Goal: Information Seeking & Learning: Check status

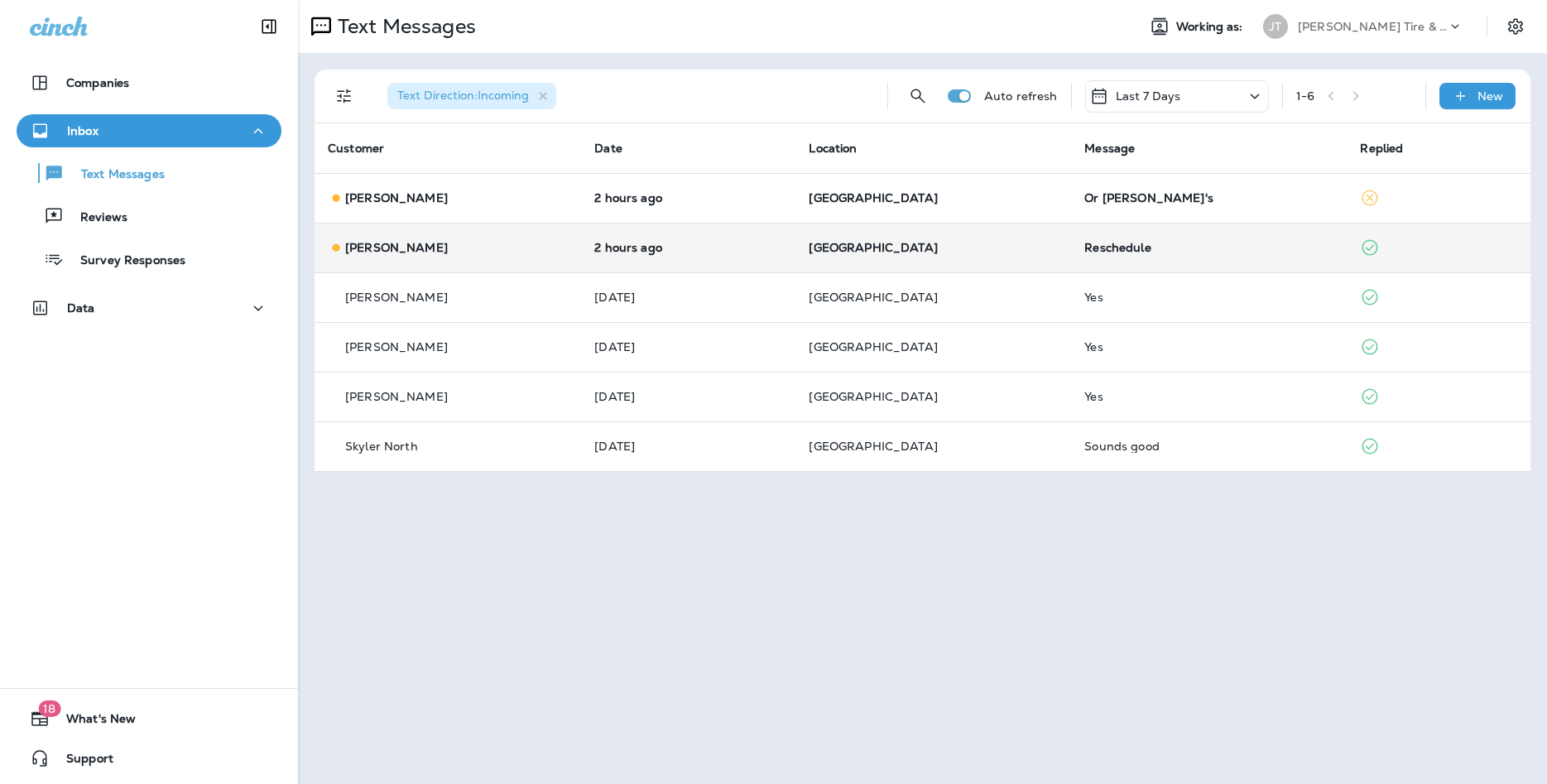
click at [628, 262] on td "2 hours ago" at bounding box center [689, 247] width 215 height 49
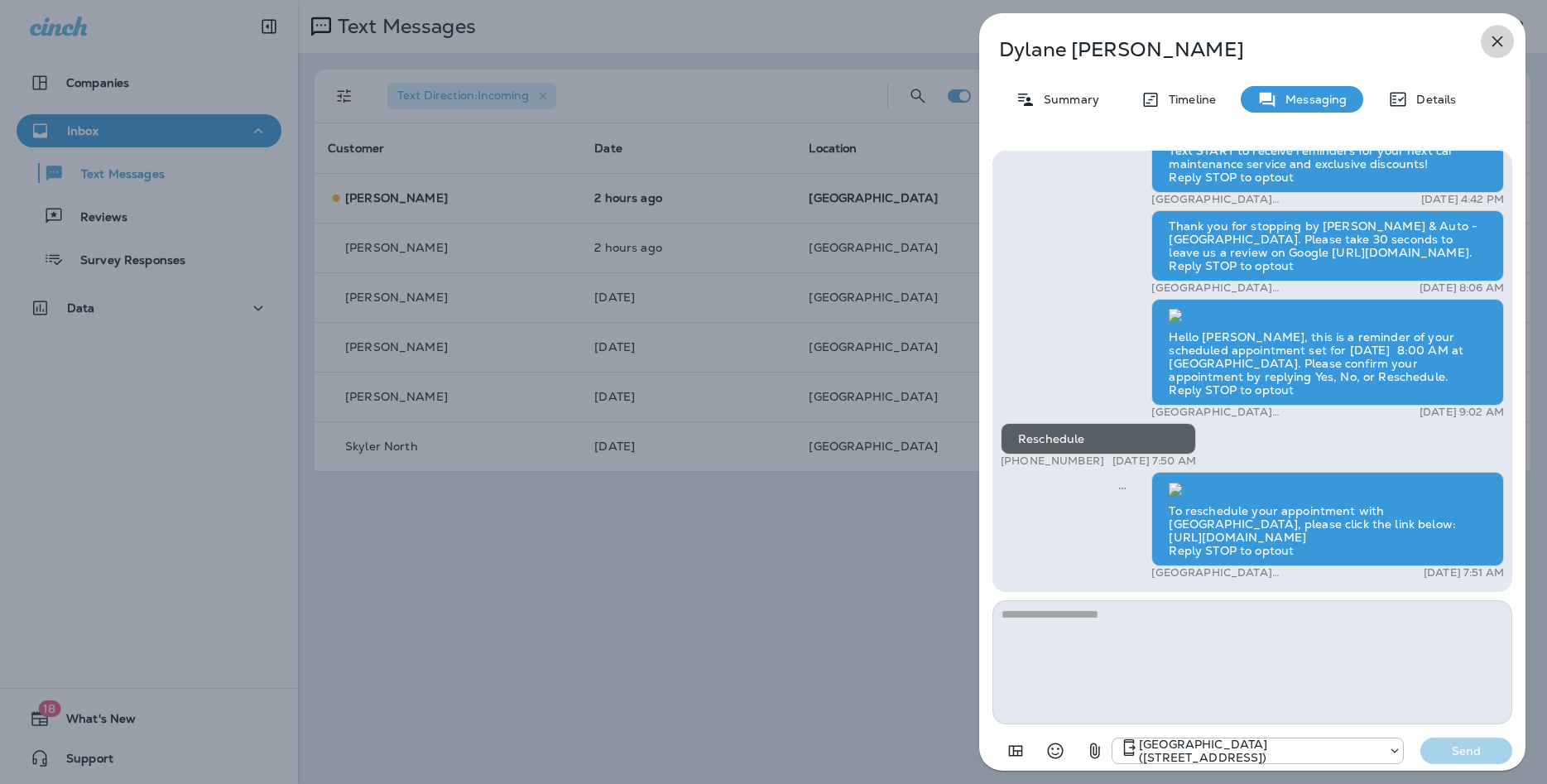
click at [1497, 45] on icon "button" at bounding box center [1498, 42] width 20 height 20
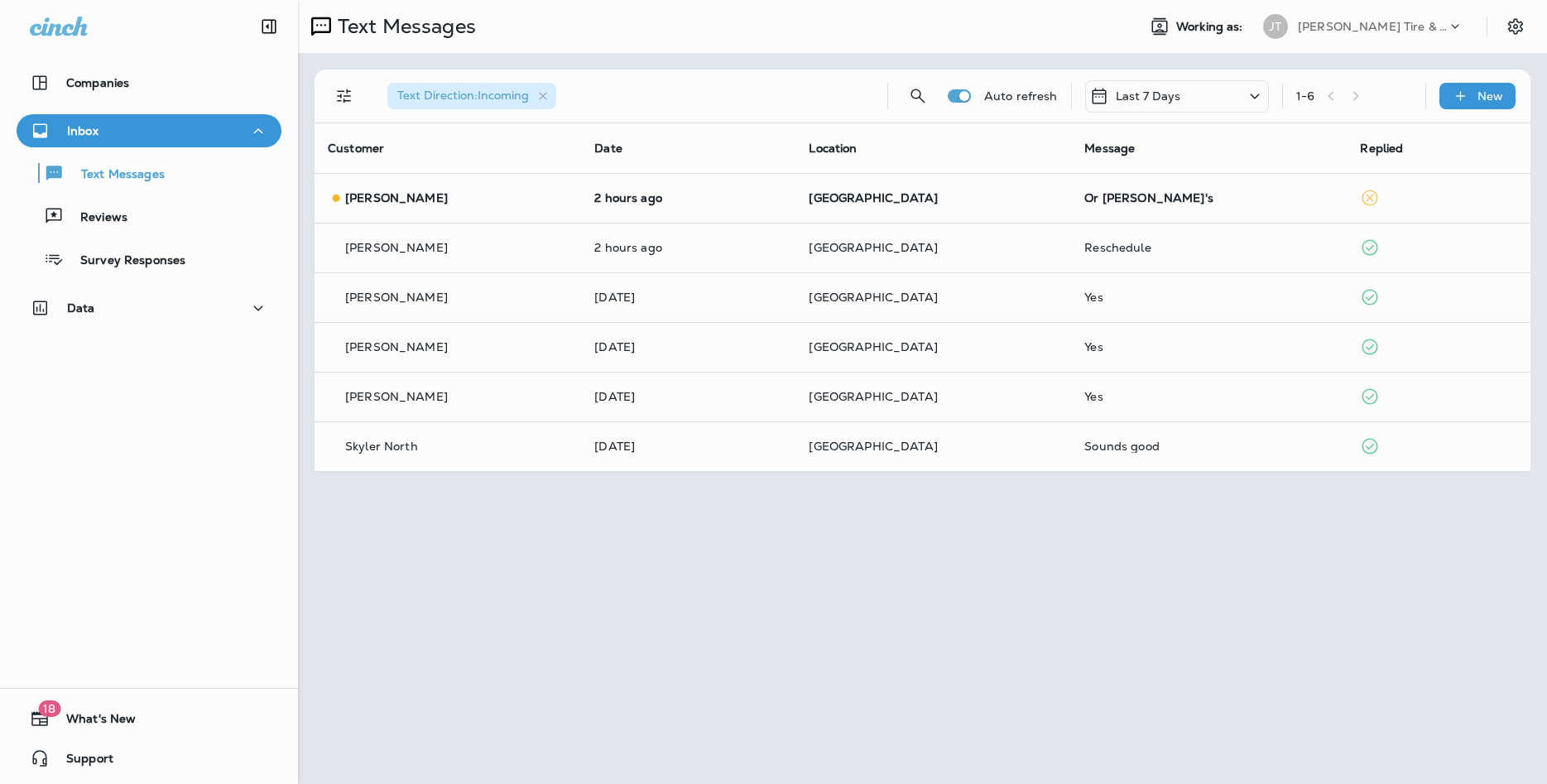
click at [721, 143] on div at bounding box center [857, 392] width 1547 height 784
click at [733, 181] on td "2 hours ago" at bounding box center [689, 197] width 215 height 49
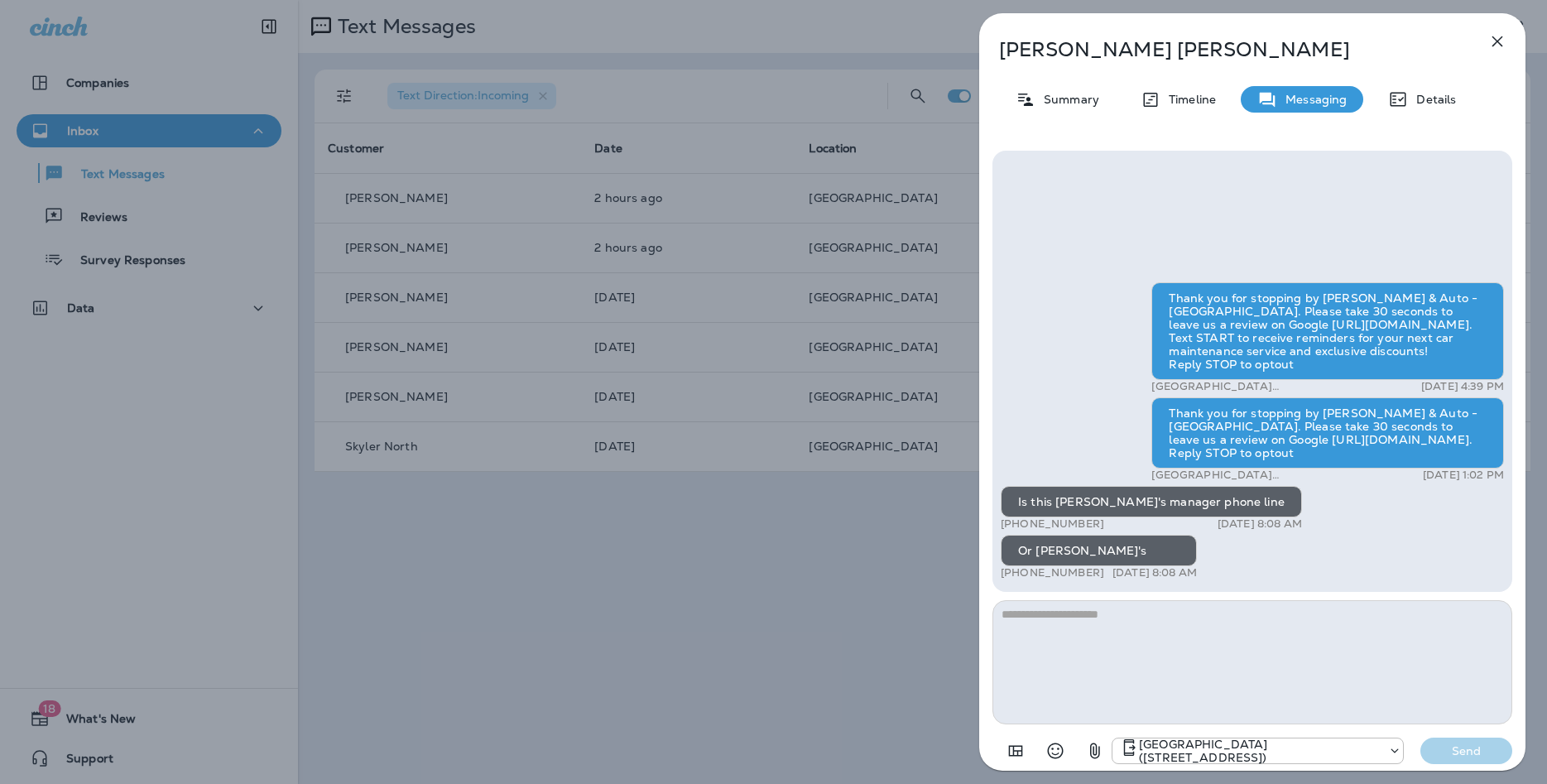
click at [1447, 529] on div "Thank you for stopping by [PERSON_NAME] & Auto - [GEOGRAPHIC_DATA]. Please take…" at bounding box center [1253, 433] width 503 height 301
click at [1497, 43] on icon "button" at bounding box center [1498, 42] width 20 height 20
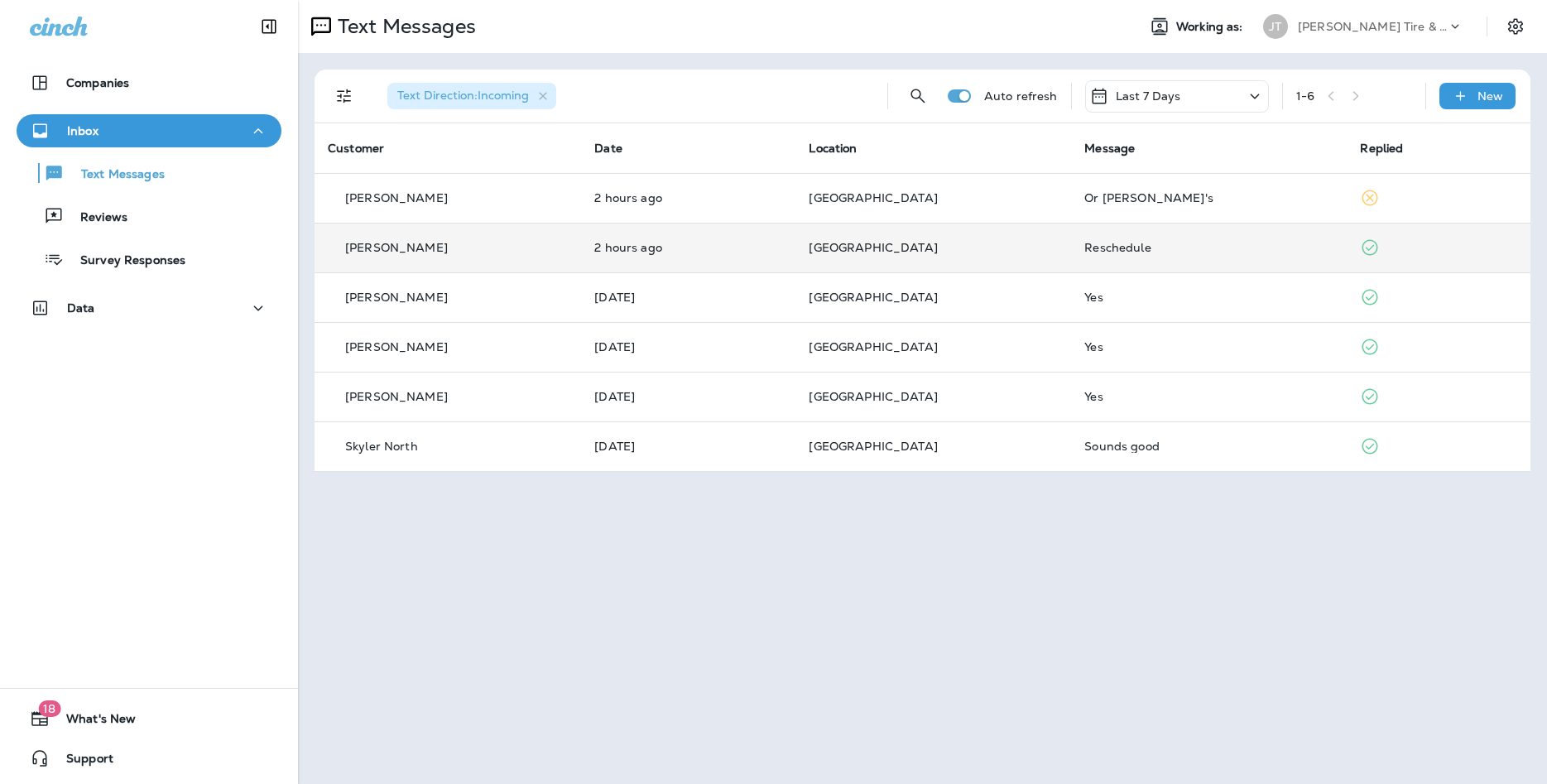
click at [1277, 237] on td "Reschedule" at bounding box center [1209, 247] width 276 height 49
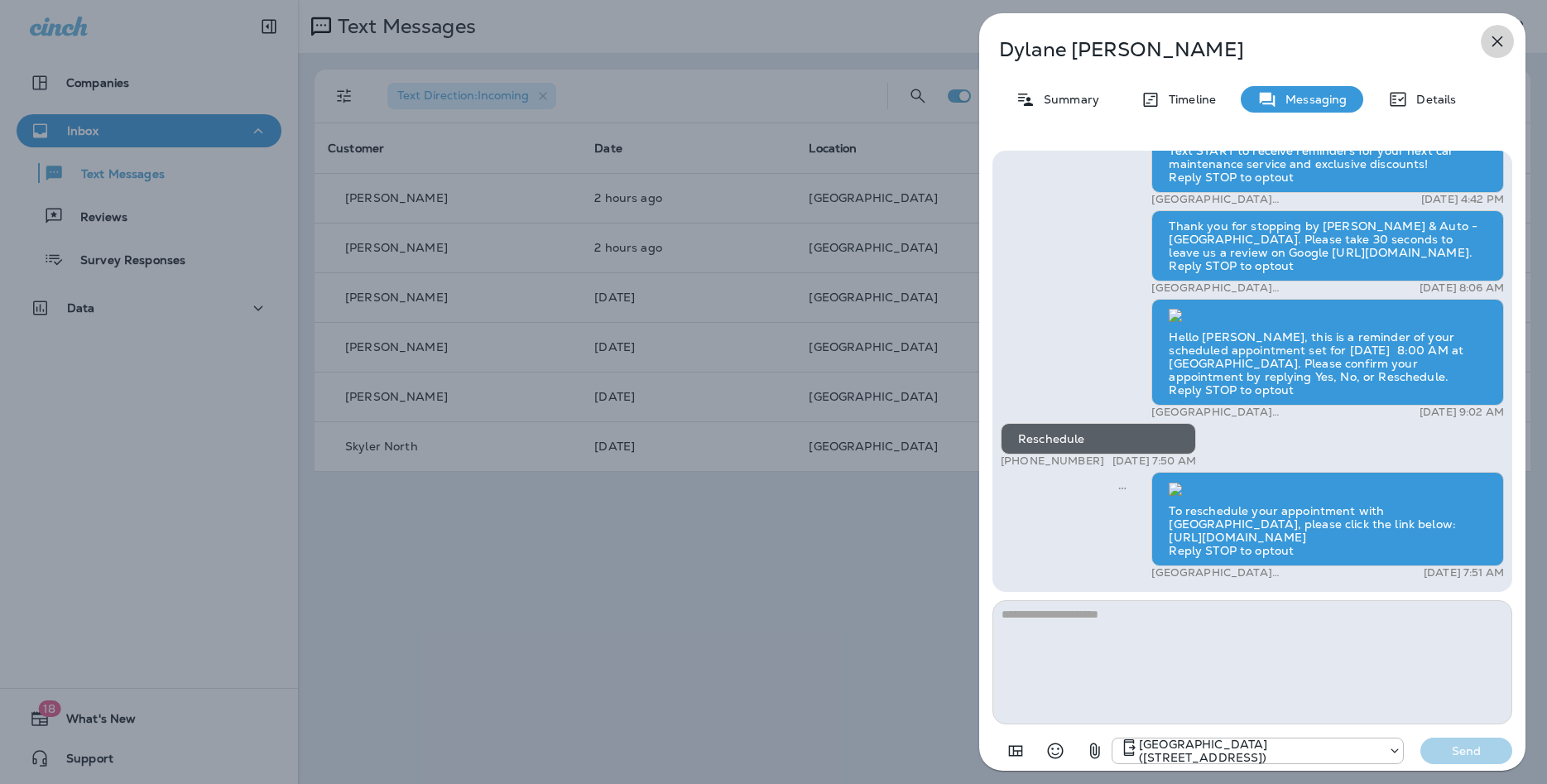
click at [1502, 43] on icon "button" at bounding box center [1498, 42] width 20 height 20
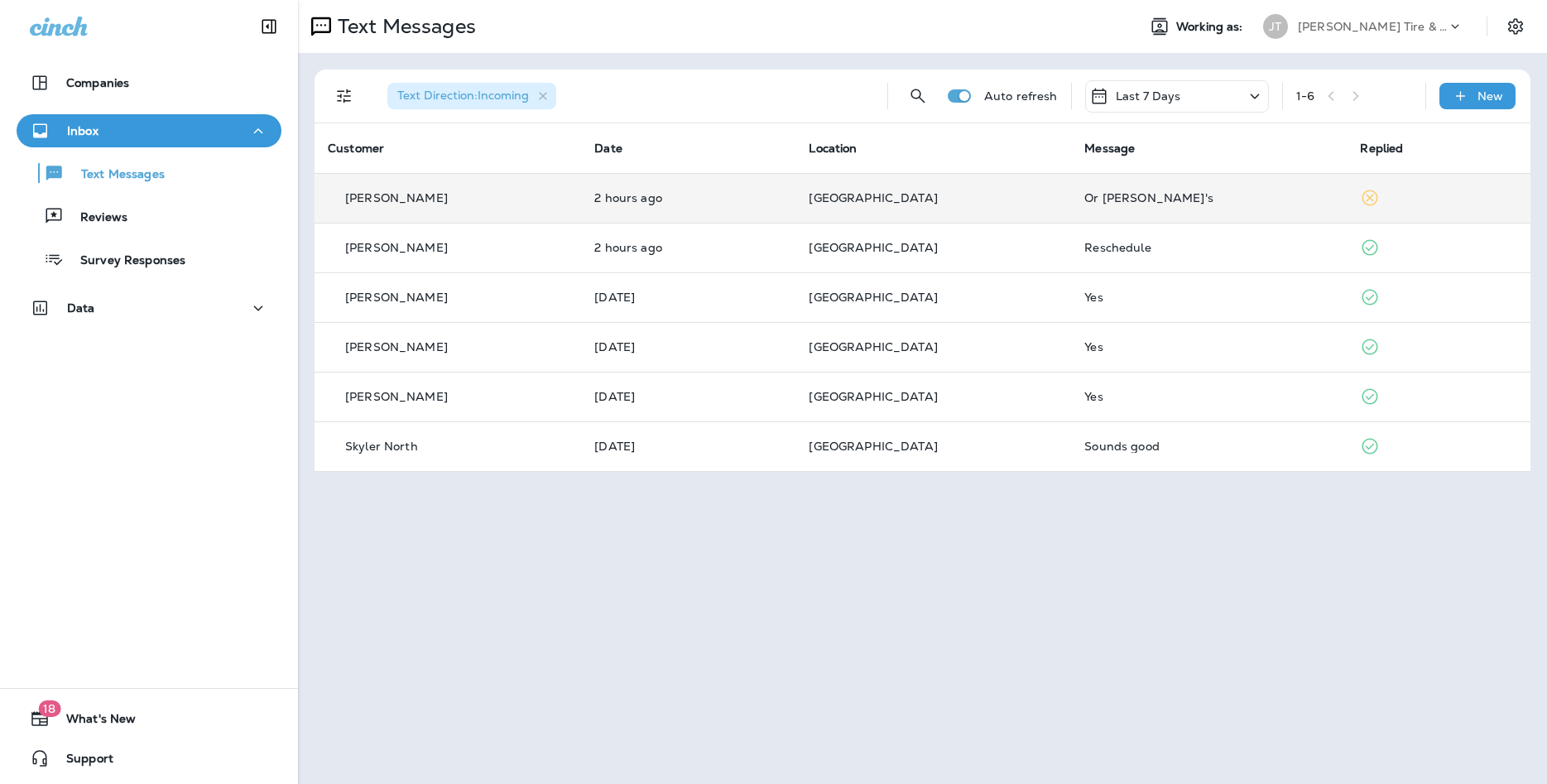
click at [1162, 178] on td "Or [PERSON_NAME]'s" at bounding box center [1209, 197] width 276 height 49
